Goal: Transaction & Acquisition: Purchase product/service

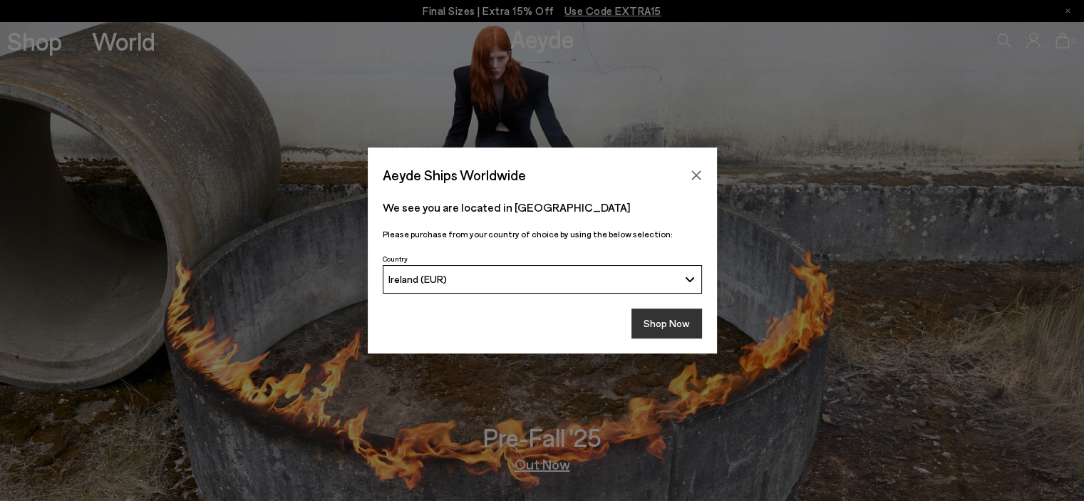
click at [679, 327] on button "Shop Now" at bounding box center [666, 324] width 71 height 30
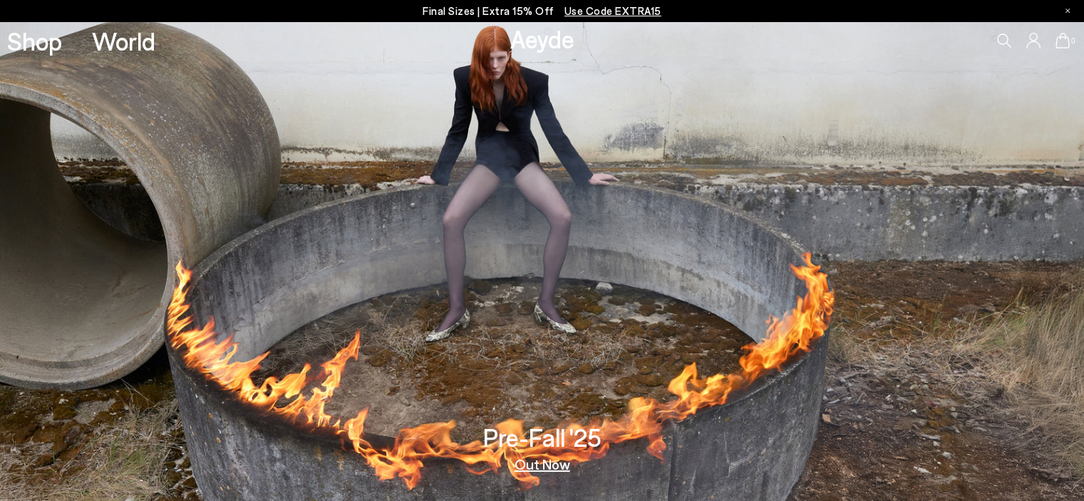
click at [563, 458] on link "Out Now" at bounding box center [542, 464] width 56 height 14
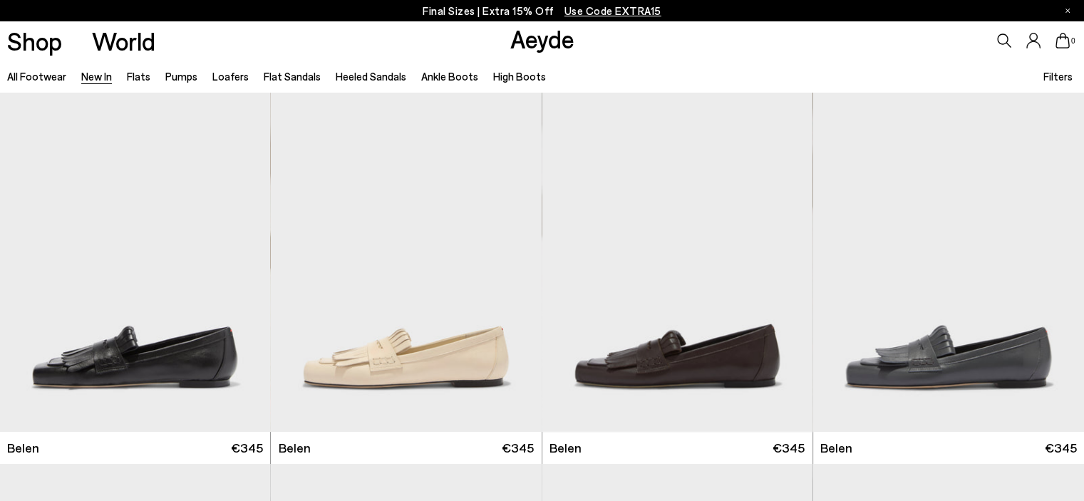
scroll to position [76, 0]
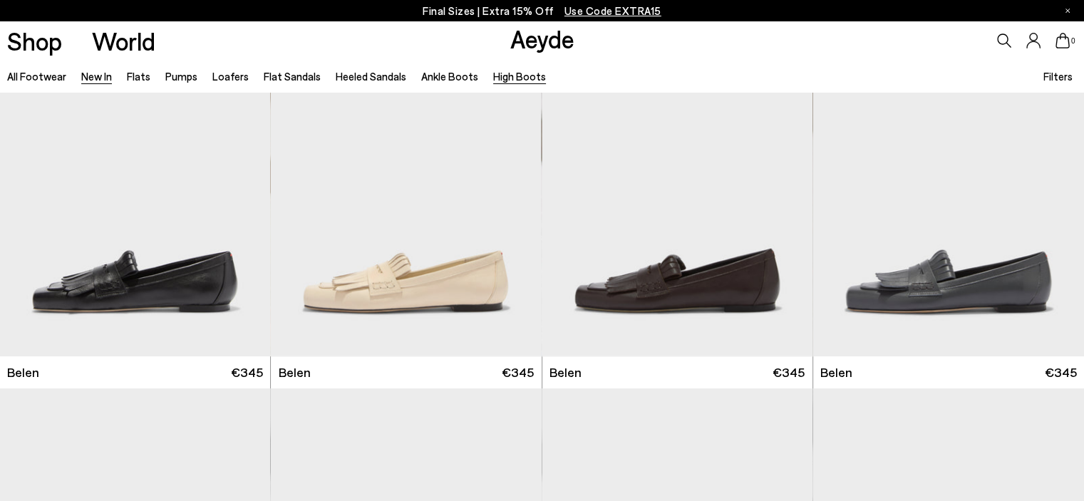
click at [524, 73] on link "High Boots" at bounding box center [519, 76] width 53 height 13
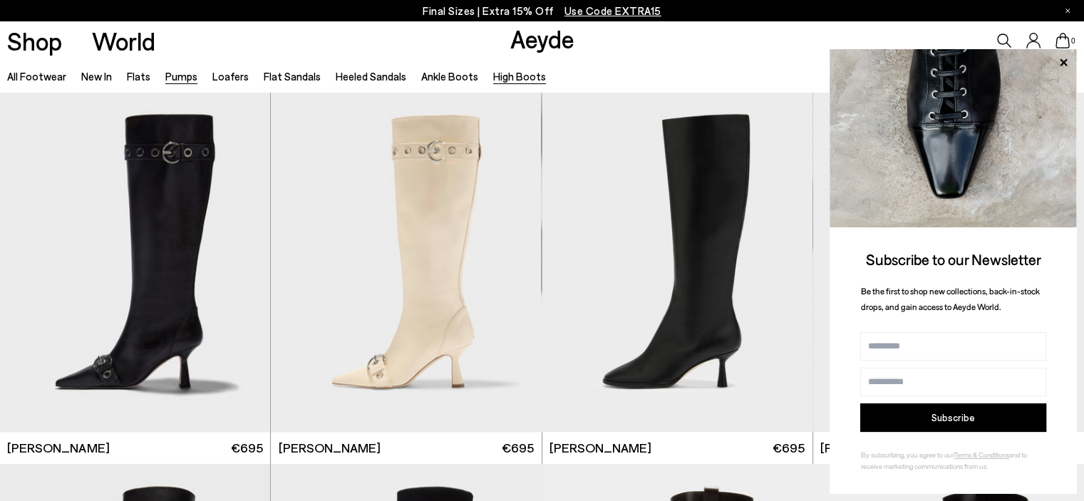
click at [185, 78] on link "Pumps" at bounding box center [181, 76] width 32 height 13
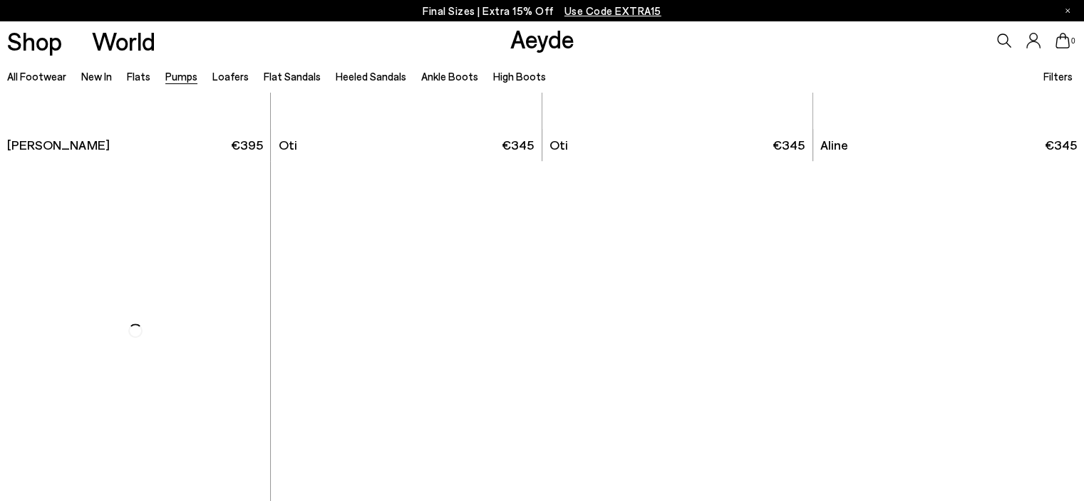
scroll to position [6252, 0]
